Goal: Task Accomplishment & Management: Manage account settings

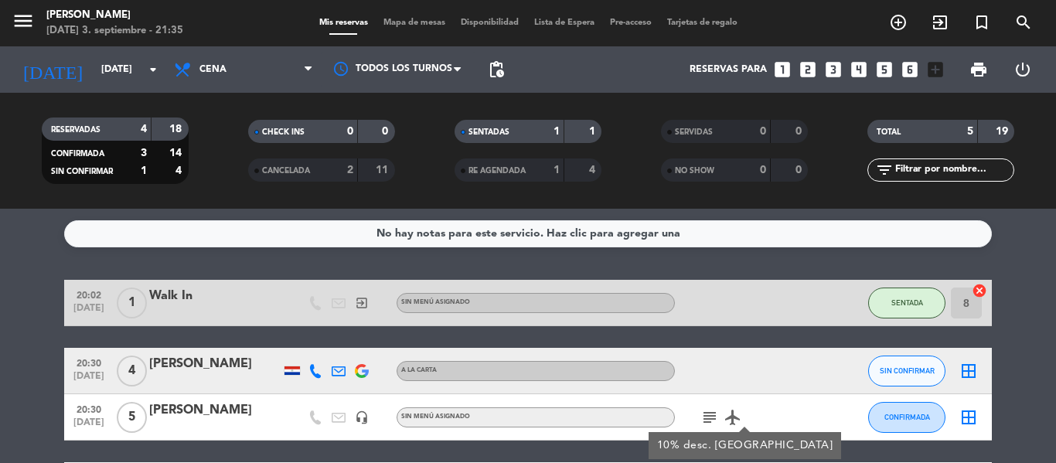
scroll to position [169, 0]
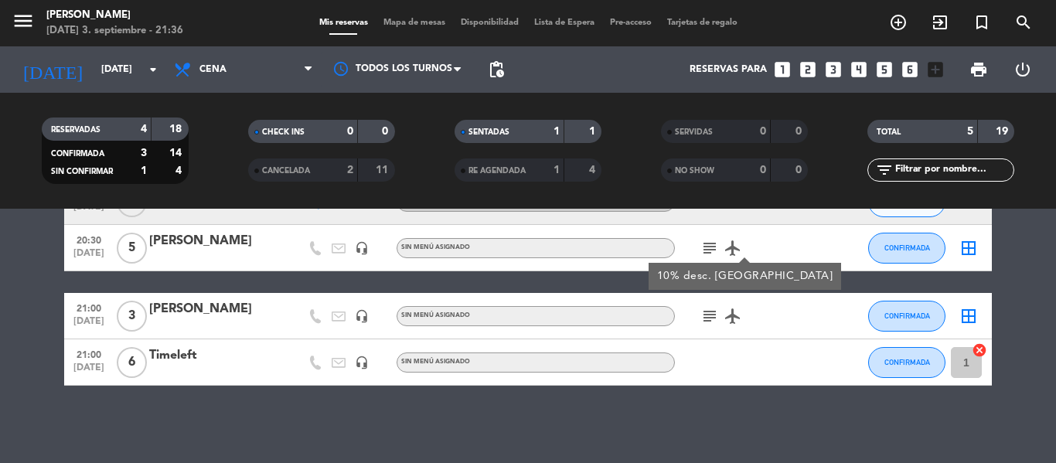
drag, startPoint x: 964, startPoint y: 364, endPoint x: 992, endPoint y: 375, distance: 30.2
click at [992, 375] on bookings-row "20:02 [DATE] 1 Walk In exit_to_app Sin menú asignado SENTADA 8 cancel 20:30 [DA…" at bounding box center [528, 248] width 1056 height 275
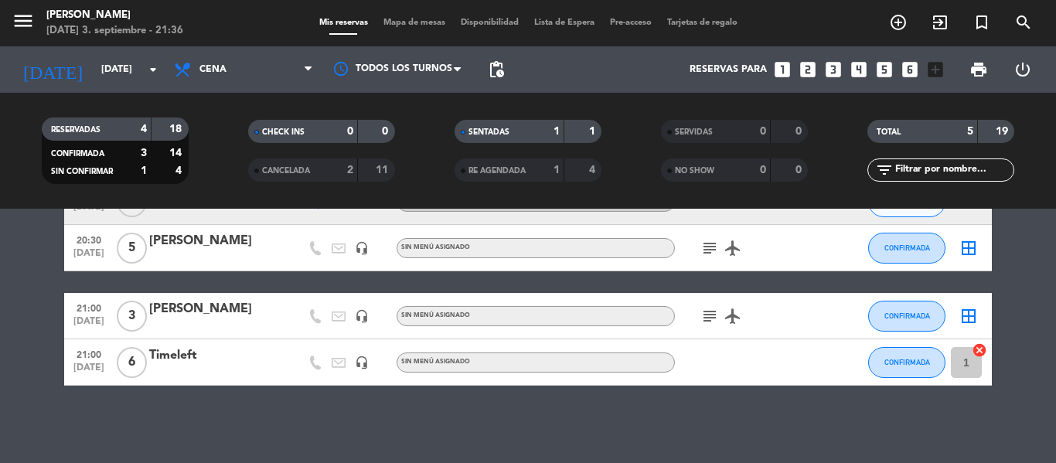
click at [992, 375] on bookings-row "20:02 [DATE] 1 Walk In exit_to_app Sin menú asignado SENTADA 8 cancel 20:30 [DA…" at bounding box center [528, 248] width 1056 height 275
click at [708, 316] on icon "subject" at bounding box center [710, 316] width 19 height 19
click at [1036, 354] on bookings-row "20:02 [DATE] 1 Walk In exit_to_app Sin menú asignado SENTADA 8 cancel 20:30 [DA…" at bounding box center [528, 248] width 1056 height 275
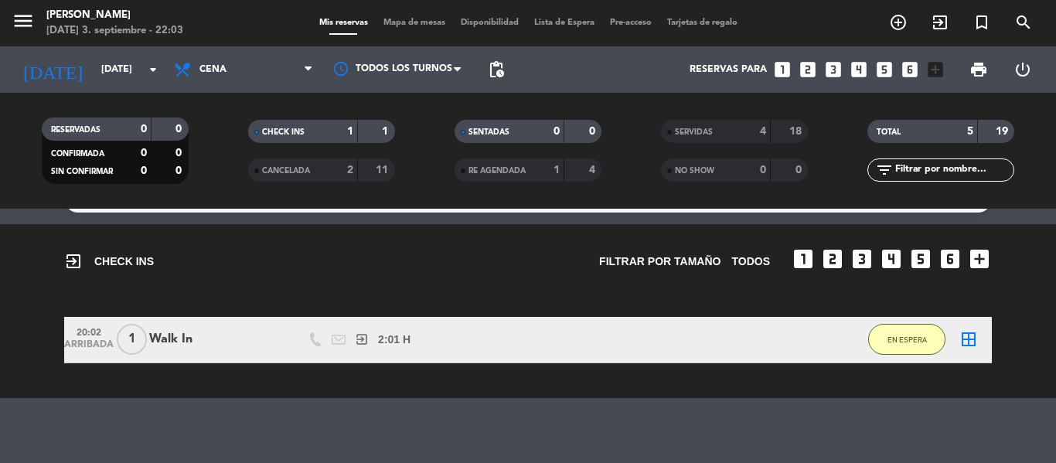
scroll to position [0, 0]
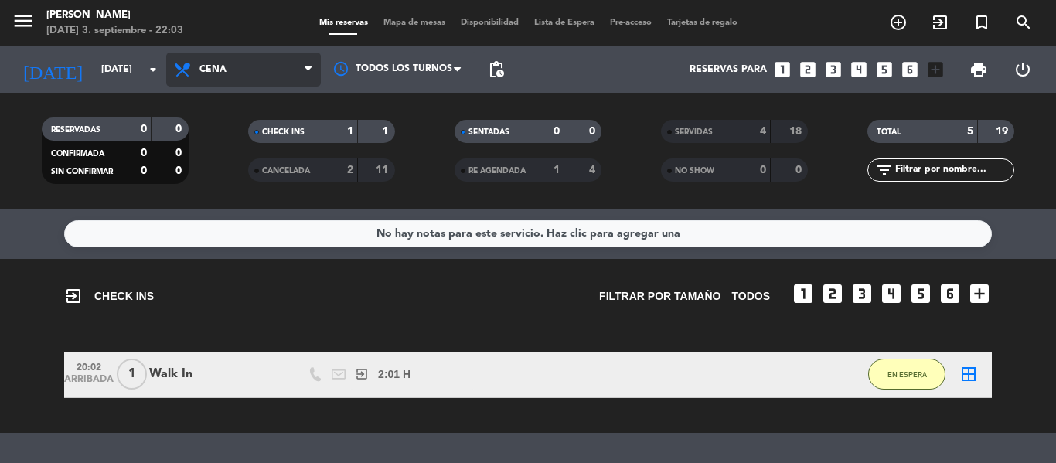
click at [245, 70] on span "Cena" at bounding box center [243, 70] width 155 height 34
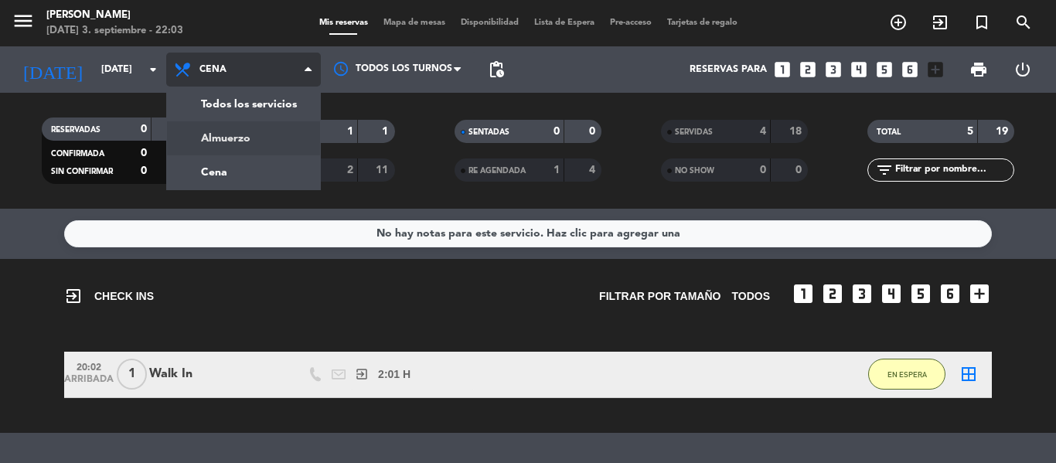
click at [257, 132] on div "menu Hierro Bodegón [DATE] 3. septiembre - 22:03 Mis reservas Mapa de mesas Dis…" at bounding box center [528, 104] width 1056 height 209
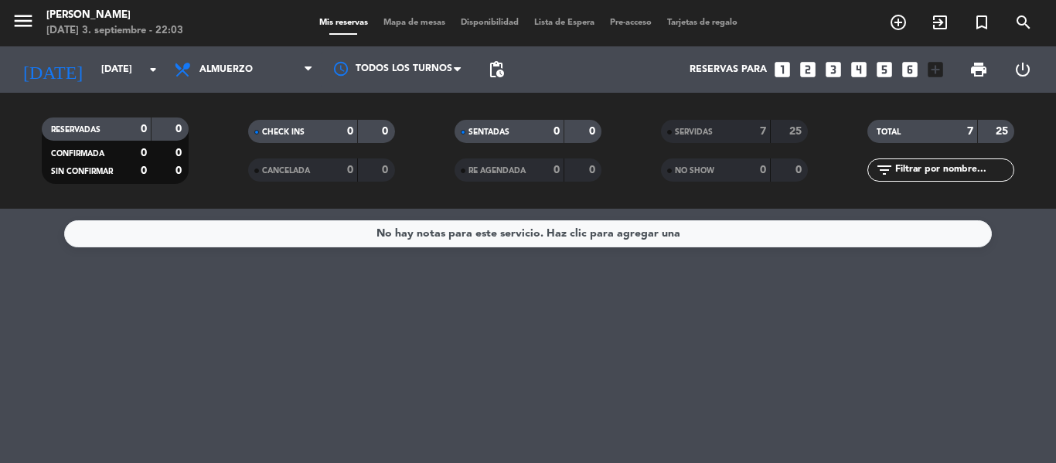
click at [1008, 133] on strong "25" at bounding box center [1003, 131] width 15 height 11
click at [267, 70] on span "Almuerzo" at bounding box center [243, 70] width 155 height 34
click at [262, 183] on div "menu Hierro Bodegón [DATE] 3. septiembre - 22:03 Mis reservas Mapa de mesas Dis…" at bounding box center [528, 104] width 1056 height 209
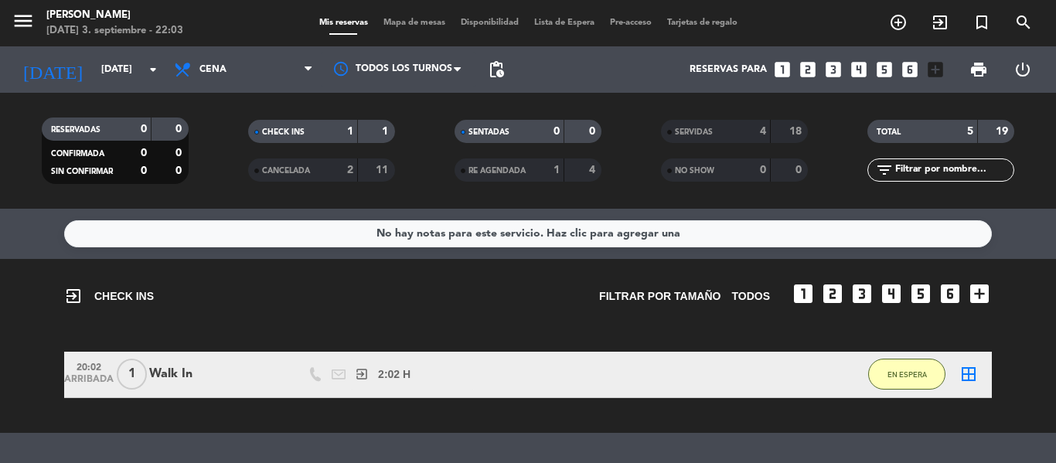
click at [335, 169] on div "2" at bounding box center [338, 171] width 31 height 18
click at [795, 140] on div "18" at bounding box center [789, 132] width 29 height 18
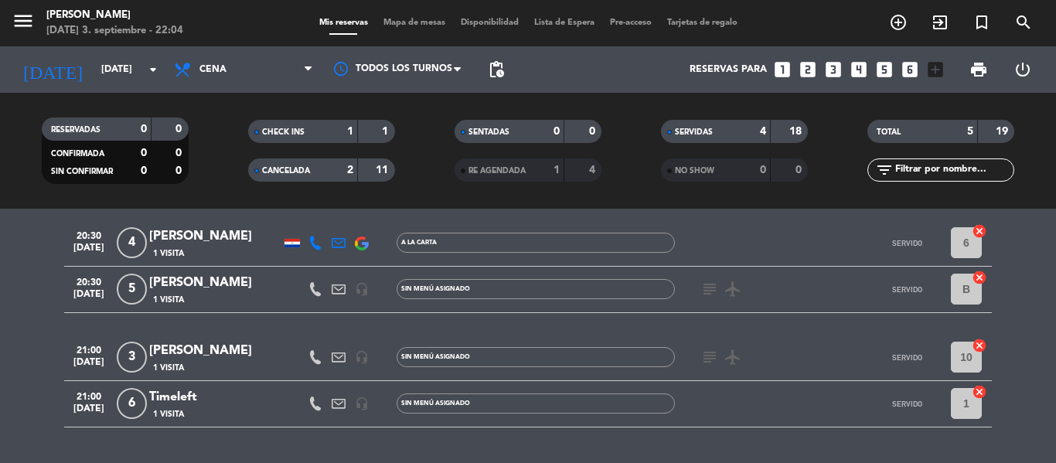
scroll to position [346, 0]
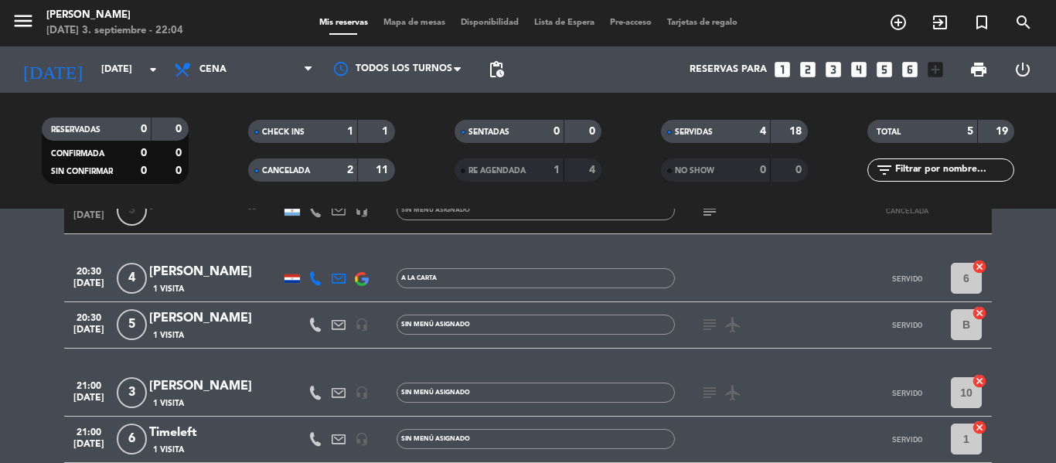
click at [711, 323] on icon "subject" at bounding box center [710, 325] width 19 height 19
click at [708, 392] on icon "subject" at bounding box center [710, 393] width 19 height 19
